Goal: Task Accomplishment & Management: Manage account settings

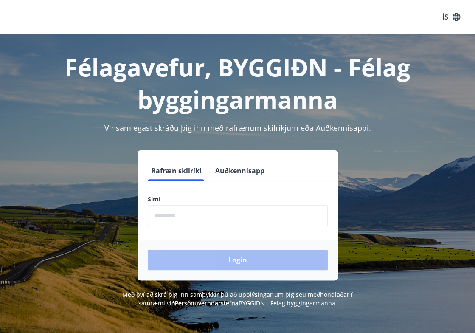
click at [198, 216] on input "phone" at bounding box center [238, 215] width 180 height 21
type input "********"
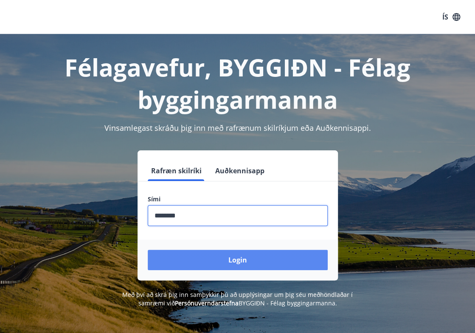
click at [246, 263] on button "Login" at bounding box center [238, 259] width 180 height 20
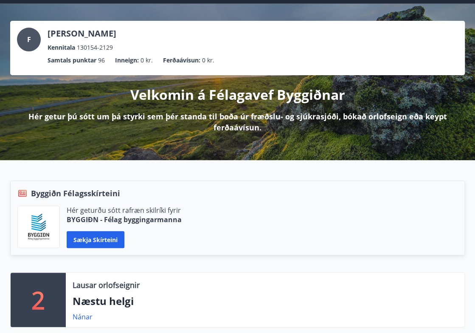
scroll to position [127, 0]
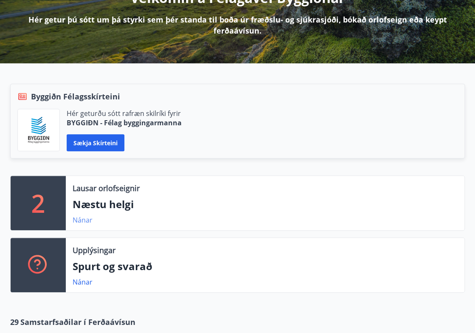
click at [87, 220] on link "Nánar" at bounding box center [83, 219] width 20 height 9
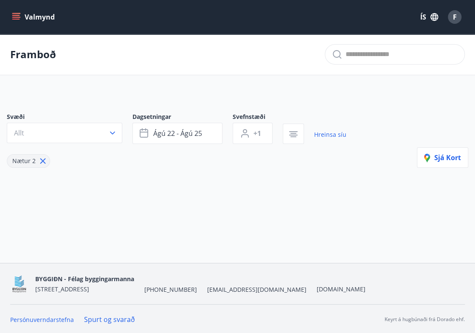
type input "*"
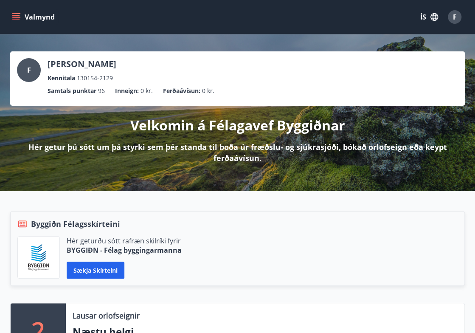
click at [20, 13] on icon "menu" at bounding box center [16, 13] width 9 height 1
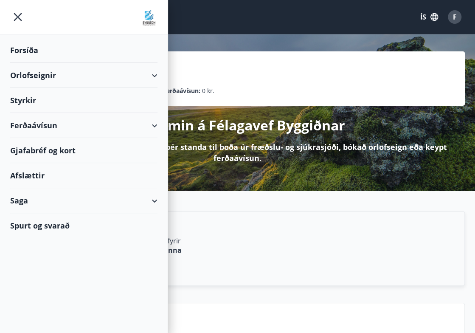
click at [154, 71] on div "Orlofseignir" at bounding box center [83, 75] width 147 height 25
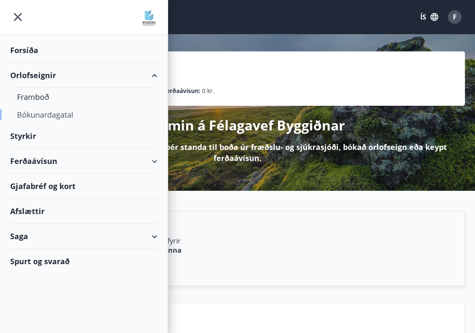
click at [51, 112] on div "Bókunardagatal" at bounding box center [84, 115] width 134 height 18
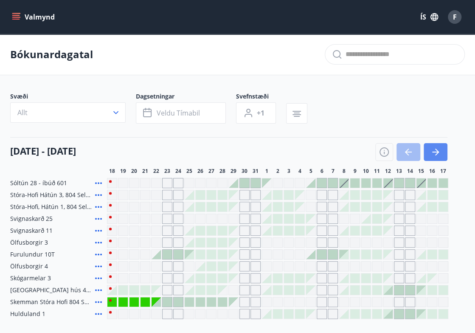
click at [437, 146] on button "button" at bounding box center [435, 152] width 24 height 18
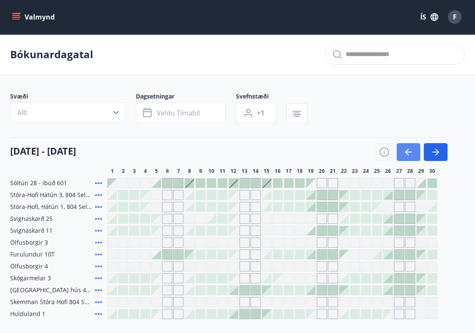
click at [404, 149] on icon "button" at bounding box center [408, 152] width 10 height 10
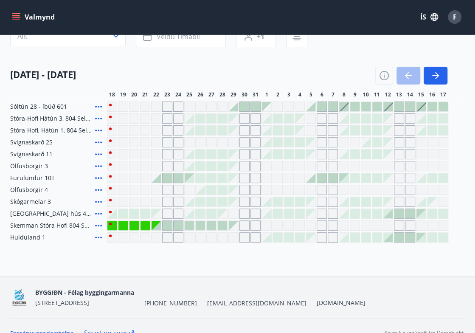
scroll to position [90, 0]
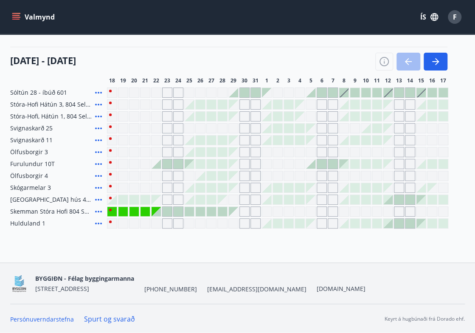
click at [98, 195] on icon at bounding box center [98, 199] width 10 height 10
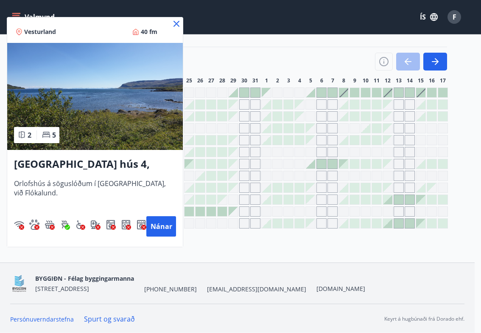
click at [176, 20] on icon at bounding box center [176, 24] width 10 height 10
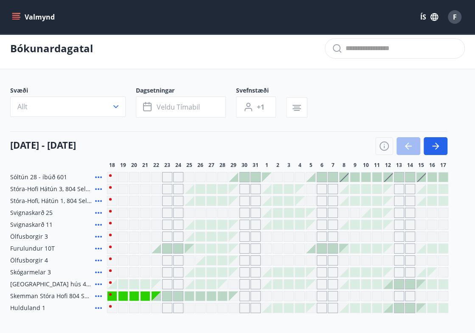
scroll to position [6, 0]
click at [171, 248] on div at bounding box center [166, 248] width 9 height 9
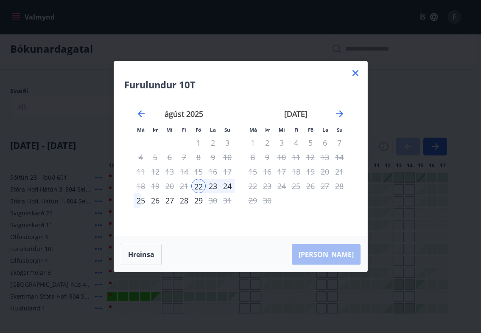
click at [356, 70] on icon at bounding box center [355, 73] width 10 height 10
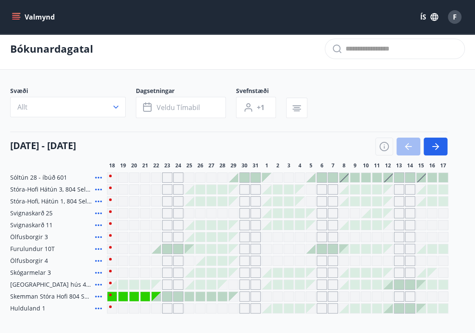
click at [392, 280] on div at bounding box center [387, 284] width 9 height 9
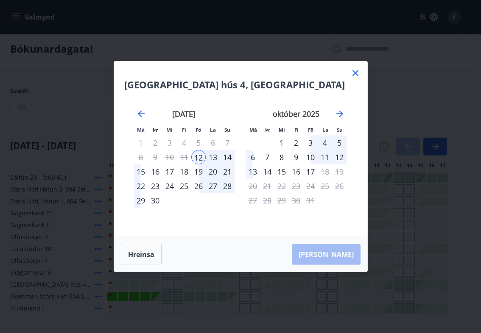
click at [201, 155] on div "12" at bounding box center [198, 157] width 14 height 14
click at [214, 154] on div "13" at bounding box center [213, 157] width 14 height 14
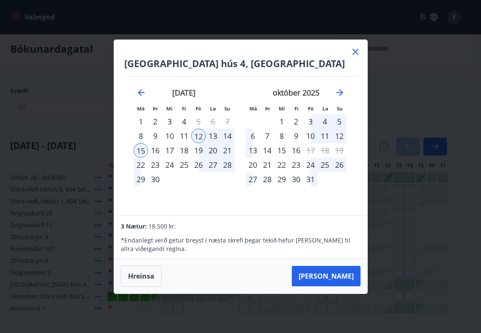
click at [211, 132] on div "13" at bounding box center [213, 136] width 14 height 14
click at [144, 276] on button "Hreinsa" at bounding box center [141, 275] width 41 height 21
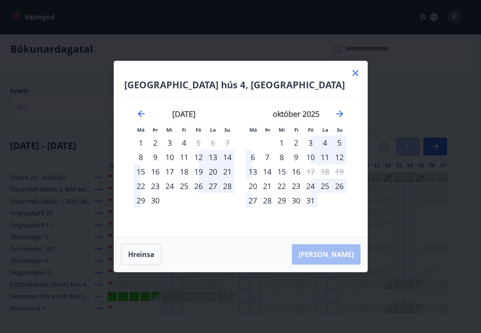
click at [357, 69] on icon at bounding box center [355, 73] width 10 height 10
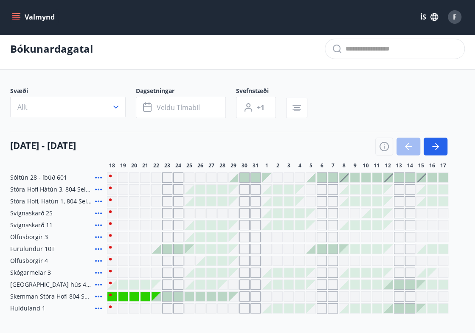
click at [199, 201] on div at bounding box center [200, 200] width 9 height 9
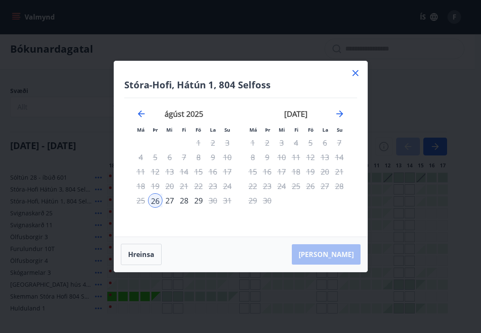
click at [355, 69] on icon at bounding box center [355, 73] width 10 height 10
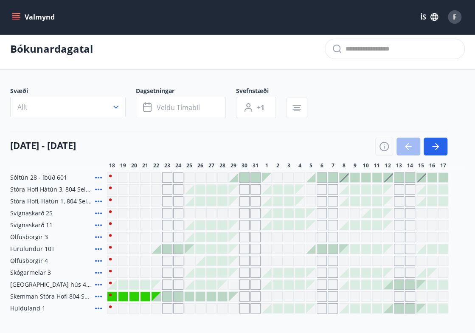
click at [99, 198] on icon at bounding box center [98, 201] width 10 height 10
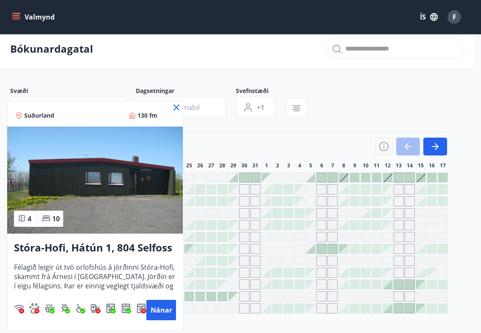
click at [174, 104] on icon at bounding box center [177, 107] width 6 height 6
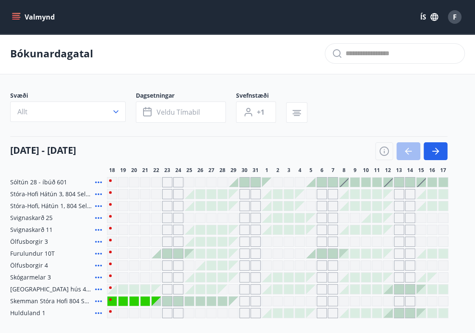
scroll to position [0, 0]
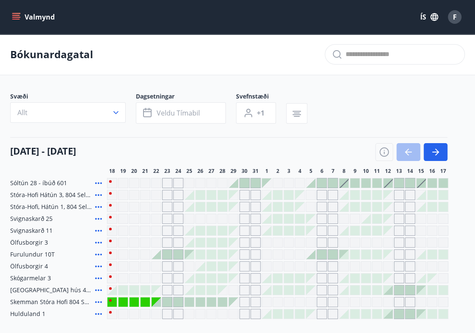
click at [450, 14] on div "F" at bounding box center [455, 17] width 14 height 14
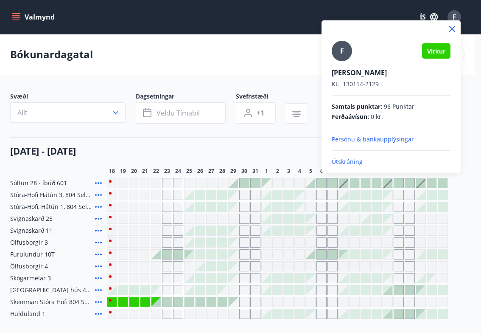
click at [263, 55] on div at bounding box center [240, 166] width 481 height 333
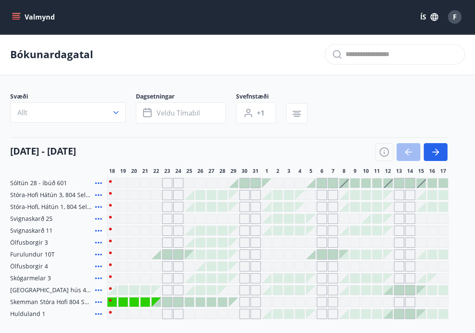
click at [17, 11] on button "Valmynd" at bounding box center [34, 16] width 48 height 15
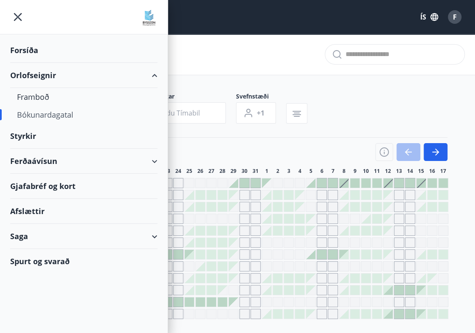
click at [152, 231] on div "Saga" at bounding box center [83, 236] width 147 height 25
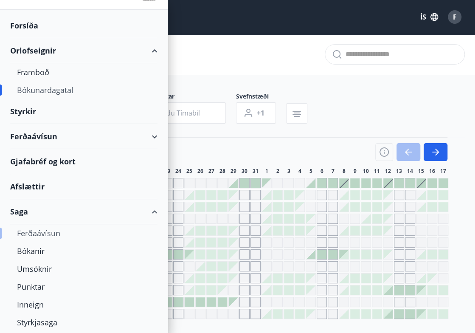
scroll to position [42, 0]
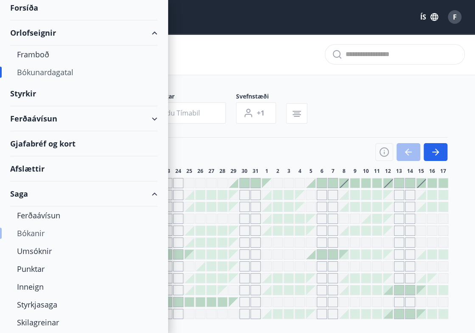
click at [39, 230] on div "Bókanir" at bounding box center [84, 233] width 134 height 18
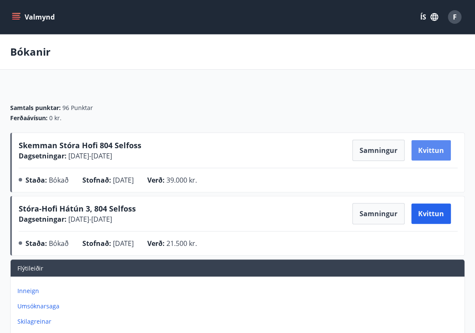
click at [428, 145] on button "Kvittun" at bounding box center [430, 150] width 39 height 20
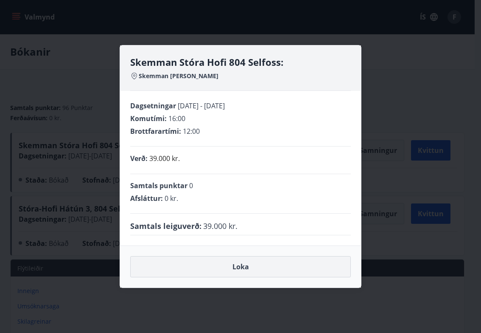
click at [238, 263] on button "Loka" at bounding box center [240, 266] width 221 height 21
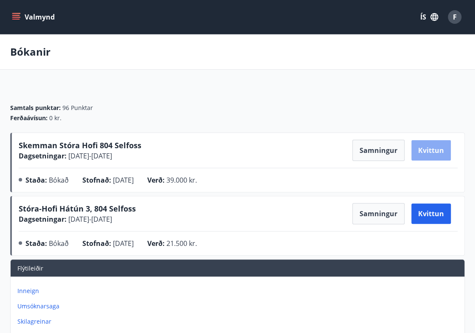
click at [428, 150] on button "Kvittun" at bounding box center [430, 150] width 39 height 20
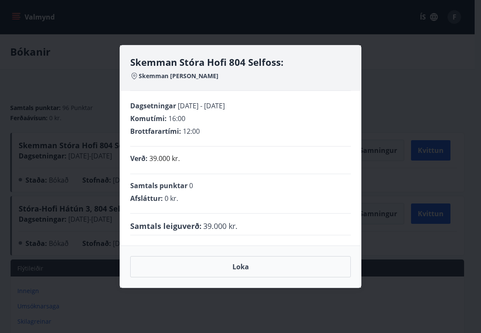
click at [293, 104] on div "Dagsetningar 15.08.2025 - 22.08.2025" at bounding box center [240, 105] width 221 height 9
click at [384, 95] on div "Skemman Stóra Hofi 804 Selfoss: Skemman Stóra Hofi Dagsetningar 15.08.2025 - 22…" at bounding box center [240, 166] width 481 height 333
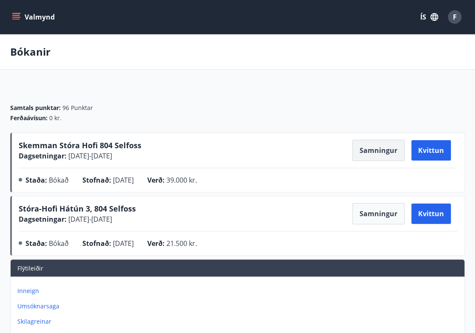
click at [390, 151] on button "Samningur" at bounding box center [378, 150] width 52 height 21
click at [452, 11] on div "F" at bounding box center [455, 17] width 14 height 14
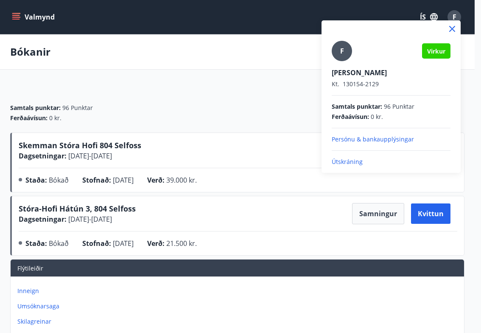
click at [346, 160] on p "Útskráning" at bounding box center [391, 161] width 119 height 8
